Goal: Transaction & Acquisition: Purchase product/service

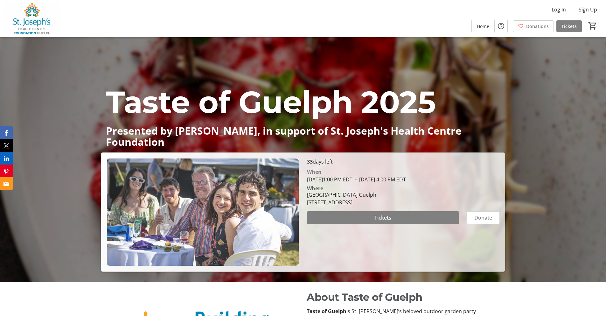
scroll to position [18, 0]
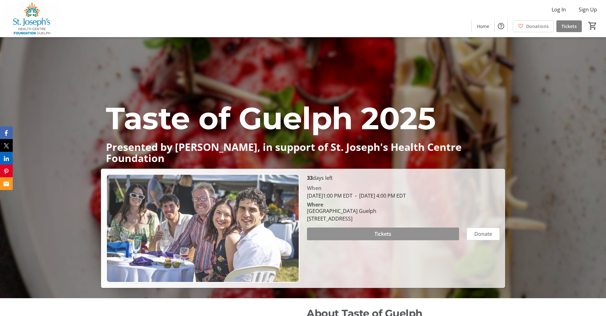
click at [376, 232] on span "Tickets" at bounding box center [382, 234] width 17 height 8
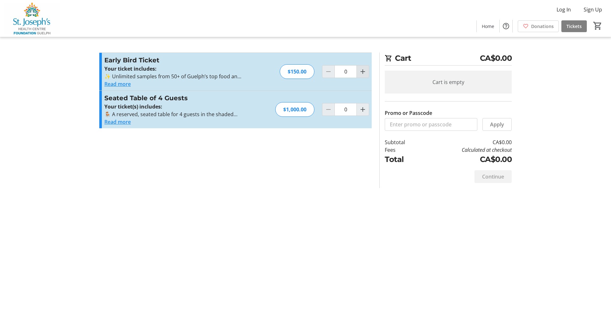
click at [364, 71] on mat-icon "Increment by one" at bounding box center [363, 72] width 8 height 8
type input "1"
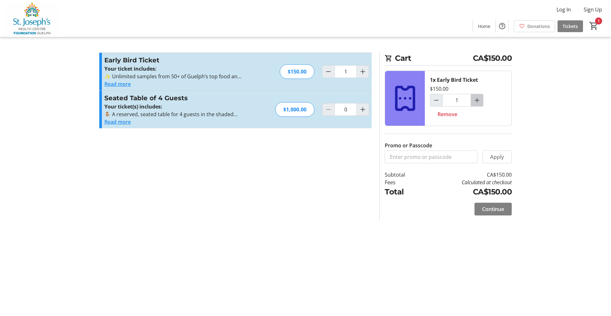
click at [477, 99] on mat-icon "Increment by one" at bounding box center [477, 100] width 8 height 8
type input "2"
click at [488, 207] on span "Continue" at bounding box center [493, 209] width 22 height 8
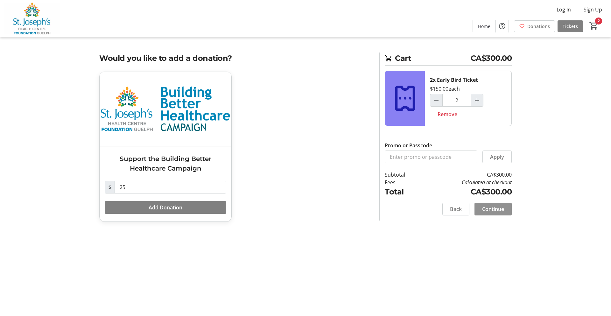
click at [489, 208] on span "Continue" at bounding box center [493, 209] width 22 height 8
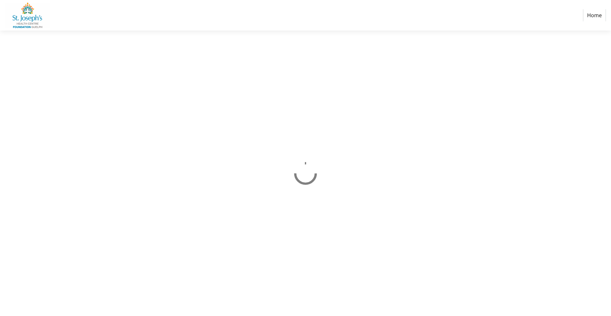
select select "CA"
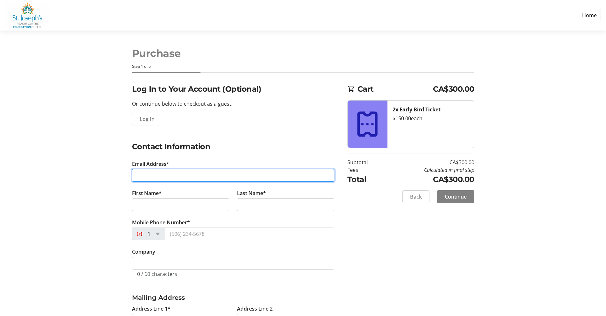
click at [159, 173] on input "Email Address*" at bounding box center [233, 175] width 202 height 13
type input "[PERSON_NAME][EMAIL_ADDRESS][PERSON_NAME][DOMAIN_NAME]"
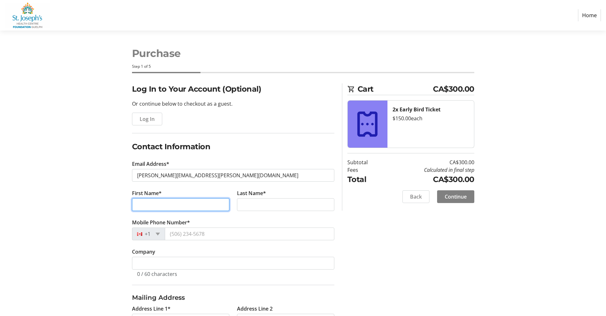
click at [151, 206] on input "First Name*" at bounding box center [180, 204] width 97 height 13
type input "[PERSON_NAME]"
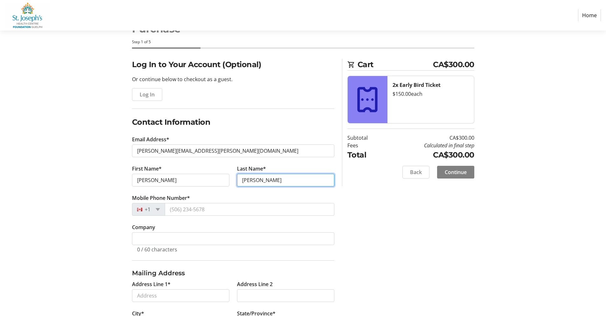
scroll to position [32, 0]
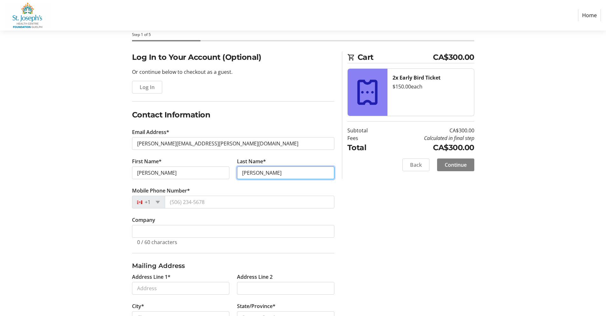
type input "[PERSON_NAME]"
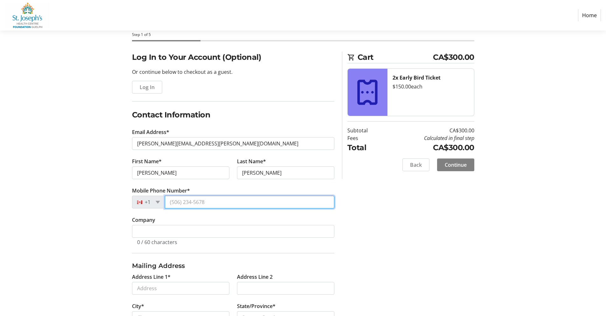
click at [179, 201] on input "Mobile Phone Number*" at bounding box center [250, 202] width 170 height 13
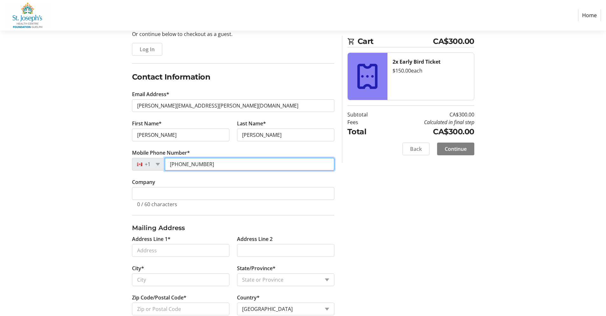
scroll to position [84, 0]
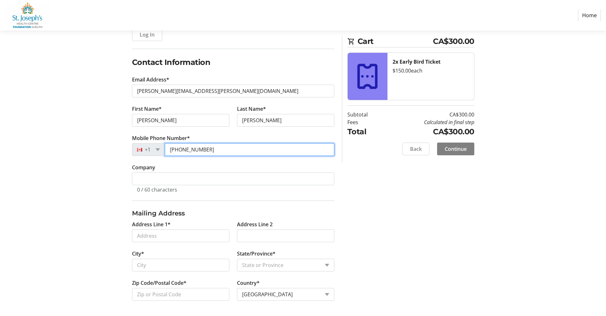
type input "[PHONE_NUMBER]"
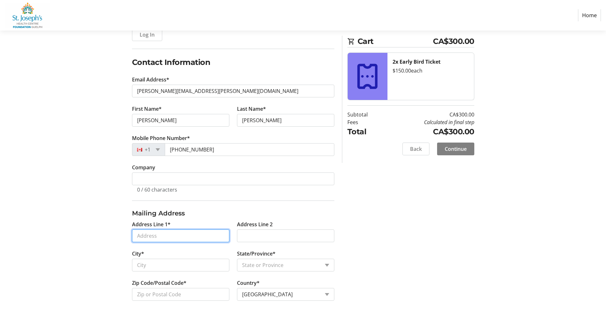
click at [159, 236] on input "Address Line 1*" at bounding box center [180, 235] width 97 height 13
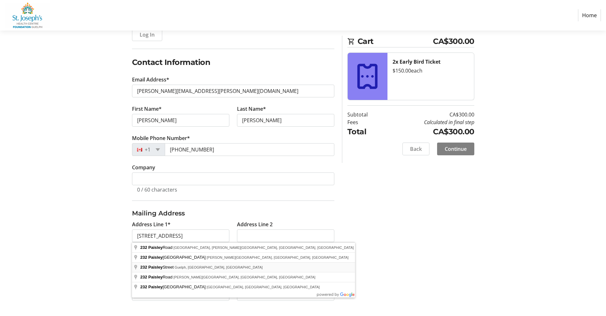
type input "[STREET_ADDRESS]"
type input "Guelph"
select select "ON"
type input "N1H 2P6"
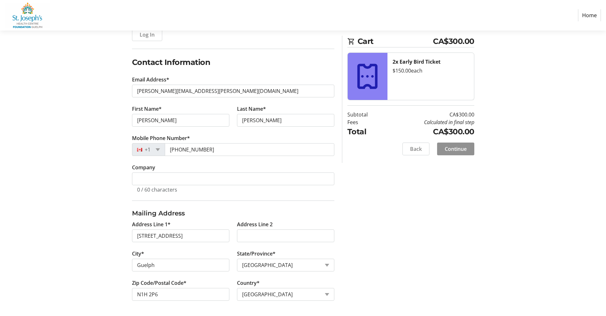
click at [452, 148] on span "Continue" at bounding box center [456, 149] width 22 height 8
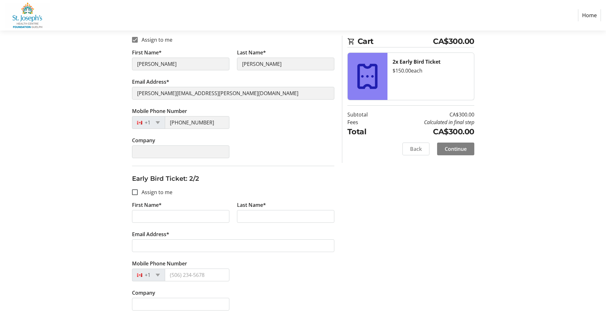
scroll to position [129, 0]
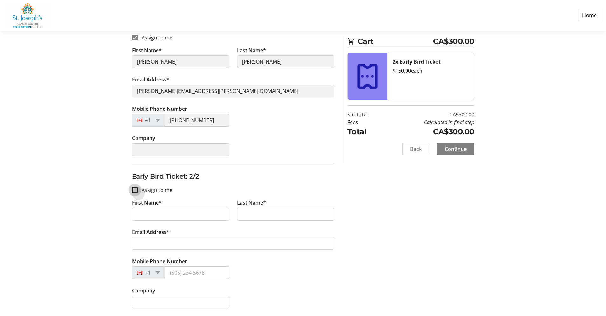
click at [137, 190] on input "Assign to me" at bounding box center [135, 190] width 6 height 6
checkbox input "true"
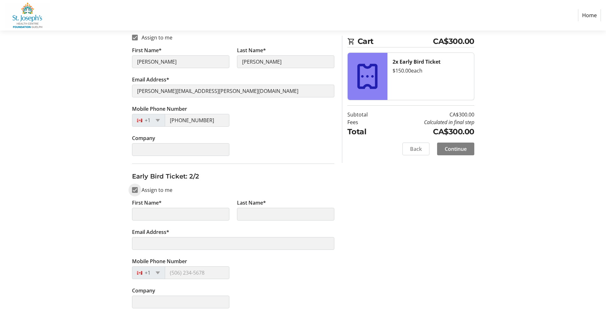
type input "[PERSON_NAME]"
type input "[PERSON_NAME][EMAIL_ADDRESS][PERSON_NAME][DOMAIN_NAME]"
type input "[PHONE_NUMBER]"
click at [136, 190] on input "Assign to me" at bounding box center [135, 190] width 6 height 6
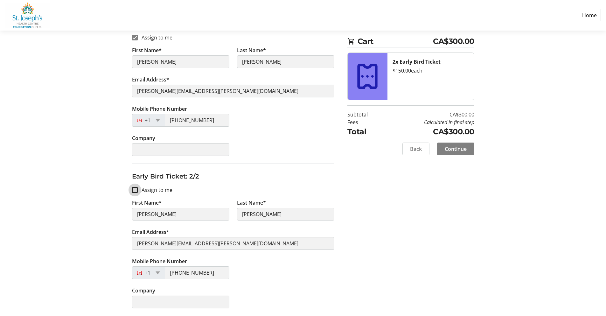
checkbox input "false"
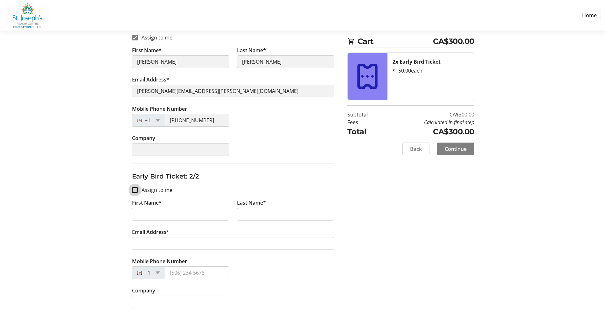
click at [133, 189] on input "Assign to me" at bounding box center [135, 190] width 6 height 6
checkbox input "true"
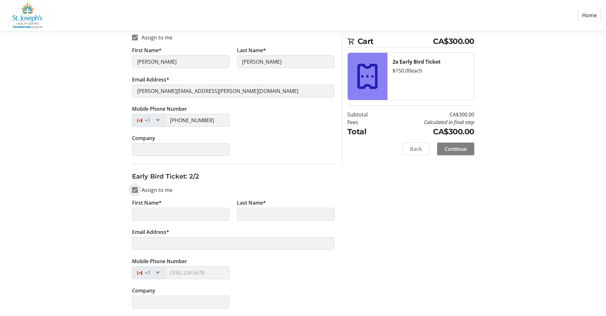
type input "[PERSON_NAME]"
type input "[PERSON_NAME][EMAIL_ADDRESS][PERSON_NAME][DOMAIN_NAME]"
type input "[PHONE_NUMBER]"
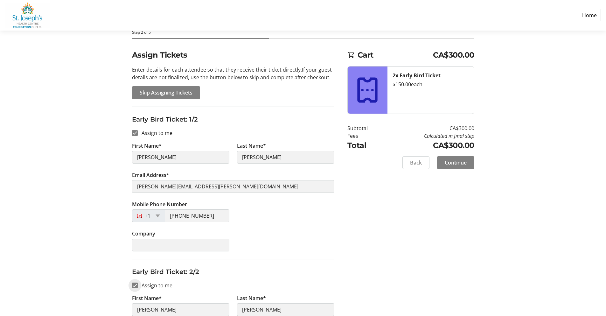
scroll to position [0, 0]
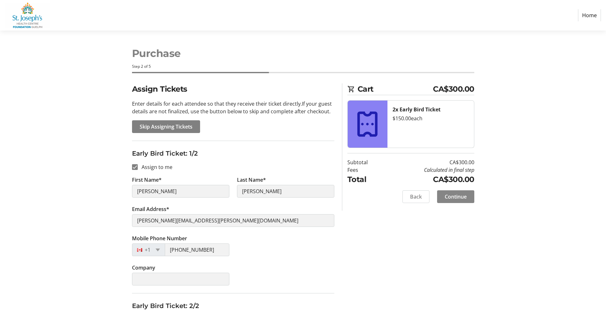
click at [457, 194] on span "Continue" at bounding box center [456, 197] width 22 height 8
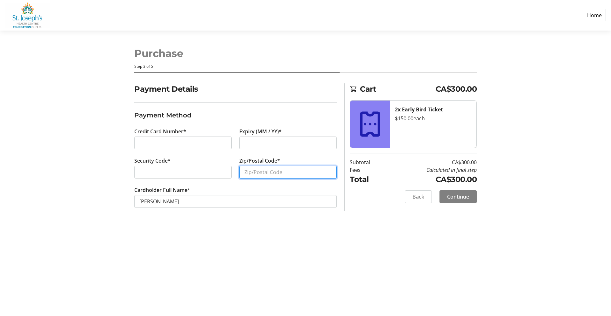
click at [250, 170] on input "Zip/Postal Code*" at bounding box center [287, 172] width 97 height 13
type input "N1H 2P6"
click at [456, 194] on span "Continue" at bounding box center [458, 197] width 22 height 8
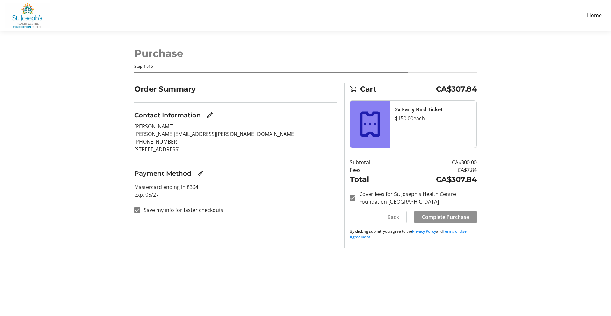
click at [441, 215] on span "Complete Purchase" at bounding box center [445, 217] width 47 height 8
